Goal: Contribute content: Contribute content

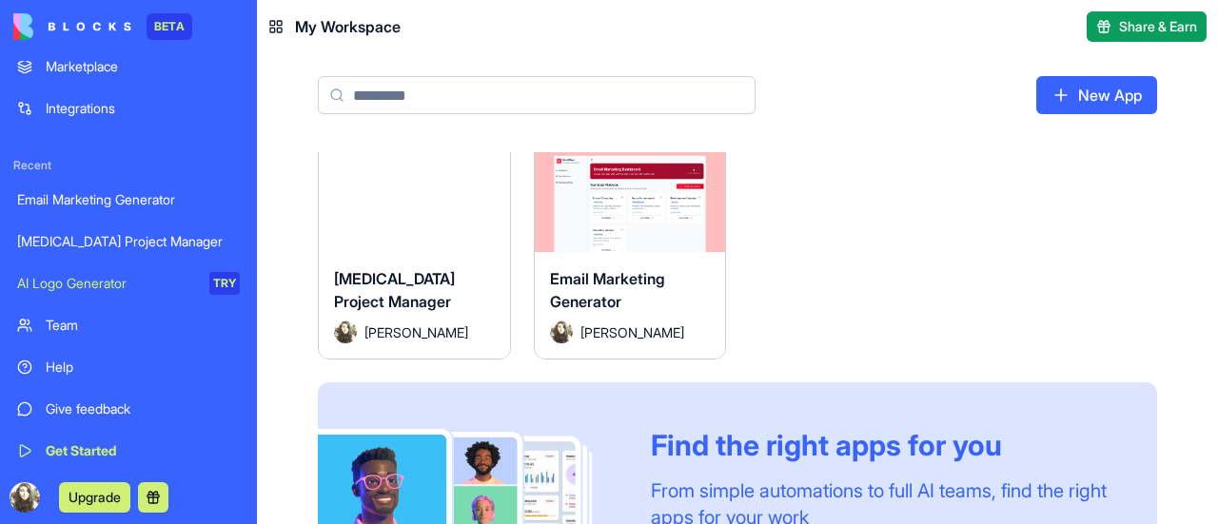
scroll to position [21, 0]
click at [1038, 98] on link "New App" at bounding box center [1096, 95] width 121 height 38
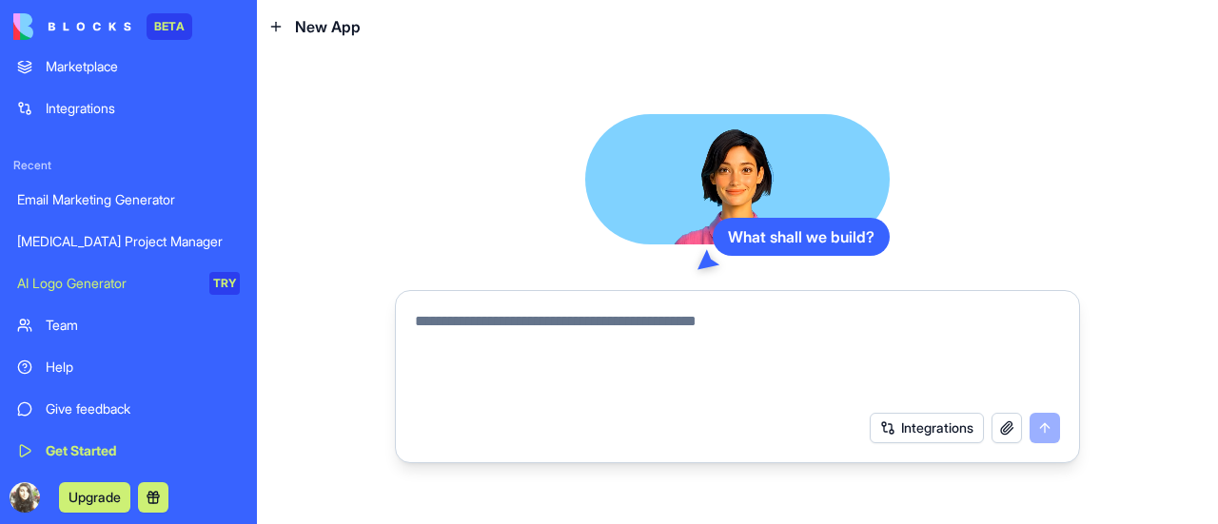
click at [803, 363] on textarea at bounding box center [737, 355] width 645 height 91
click at [675, 340] on textarea at bounding box center [737, 355] width 645 height 91
type textarea "*"
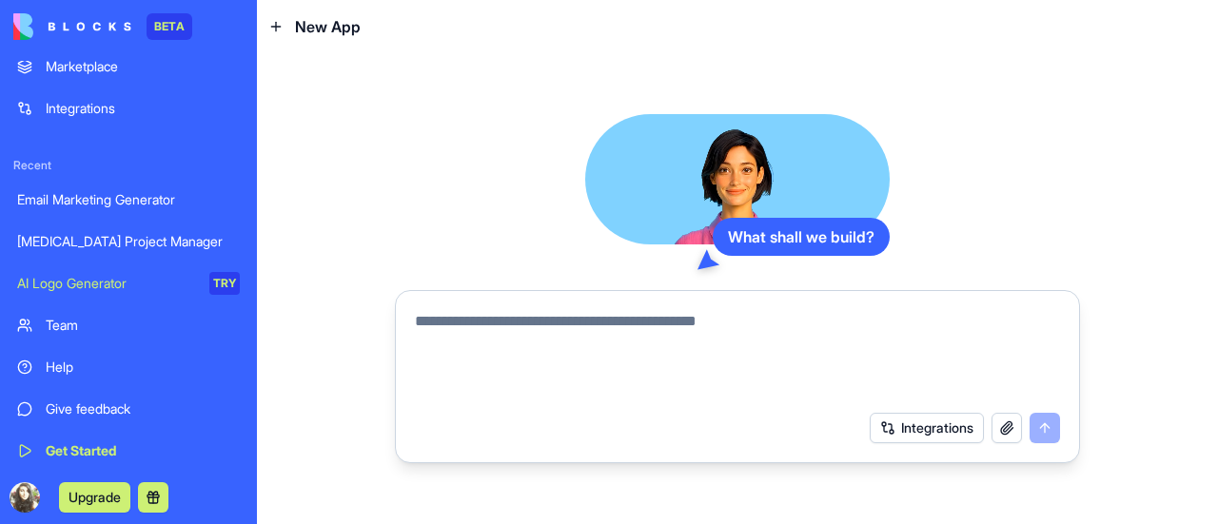
click at [84, 64] on div "Marketplace" at bounding box center [143, 66] width 194 height 19
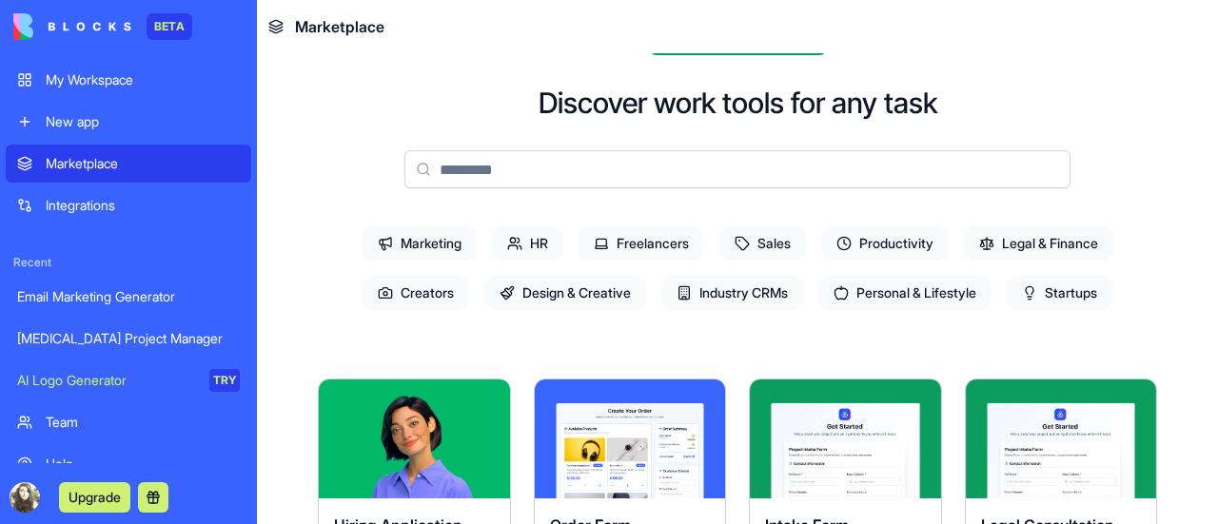
click at [95, 124] on div "New app" at bounding box center [143, 121] width 194 height 19
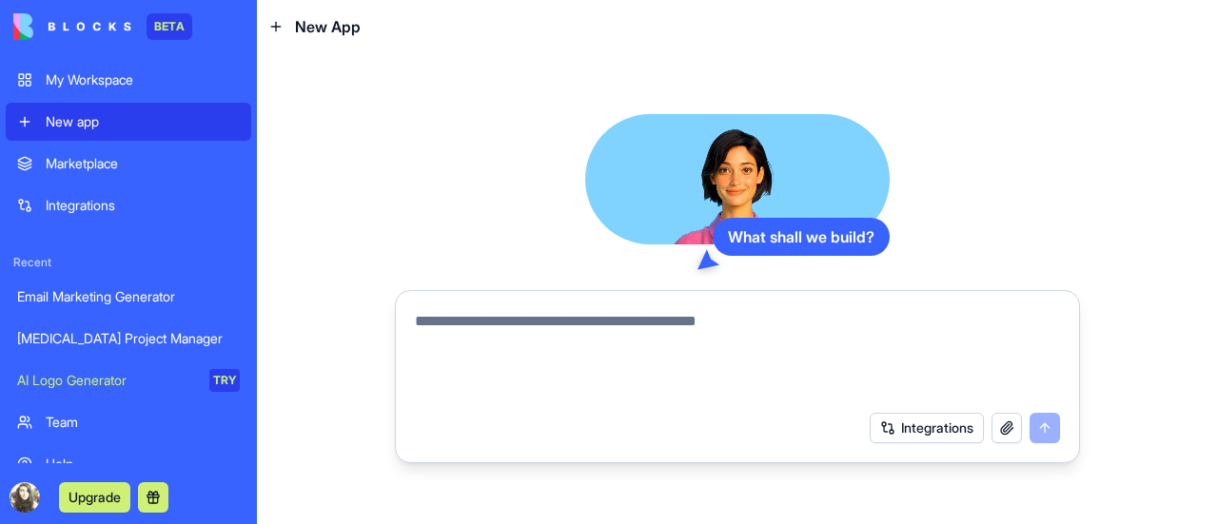
click at [666, 366] on textarea at bounding box center [737, 355] width 645 height 91
